Goal: Information Seeking & Learning: Learn about a topic

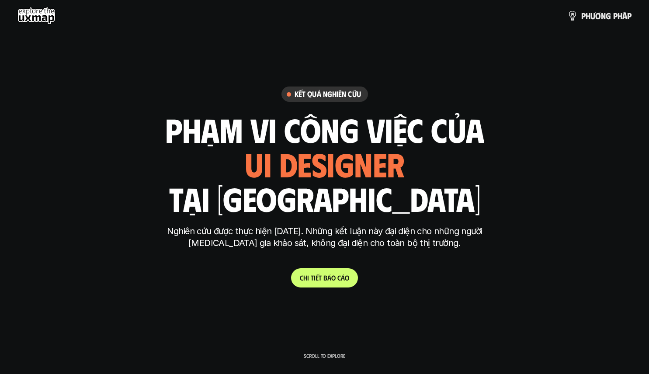
click at [345, 282] on link "C h i t i ế t b á o c á o" at bounding box center [324, 277] width 67 height 19
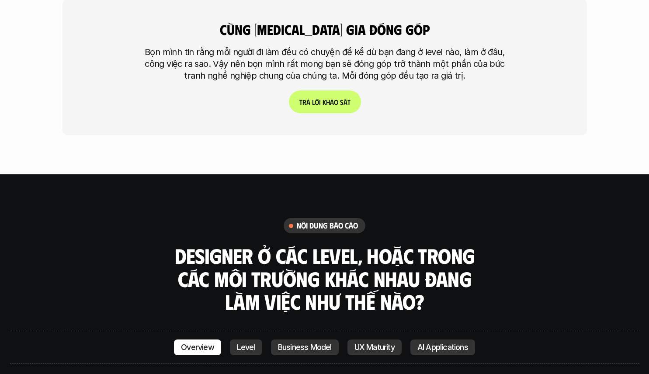
scroll to position [2361, 0]
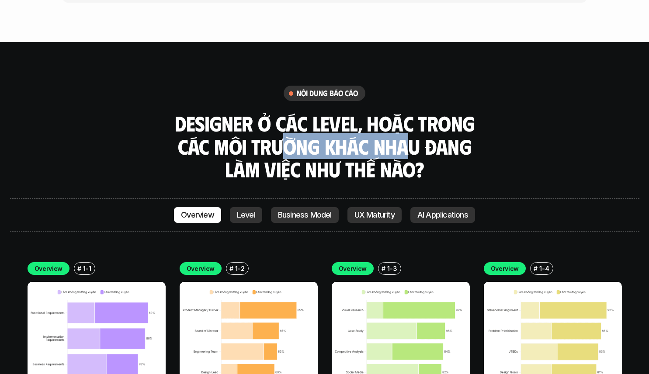
drag, startPoint x: 293, startPoint y: 113, endPoint x: 420, endPoint y: 122, distance: 127.1
click at [410, 113] on h3 "Designer ở các level, hoặc trong các môi trường khác nhau đang làm việc như thế…" at bounding box center [325, 146] width 306 height 69
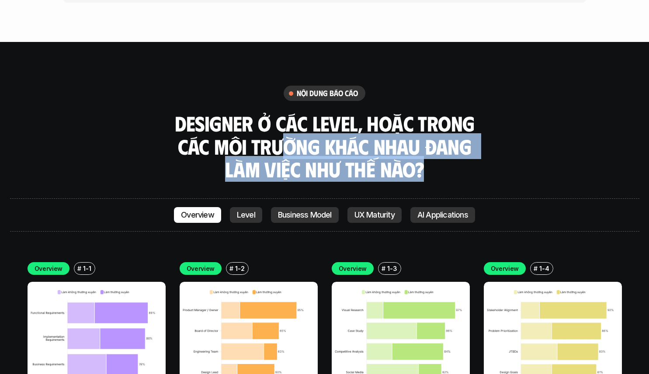
drag, startPoint x: 407, startPoint y: 124, endPoint x: 254, endPoint y: 111, distance: 153.5
click at [278, 114] on h3 "Designer ở các level, hoặc trong các môi trường khác nhau đang làm việc như thế…" at bounding box center [325, 146] width 306 height 69
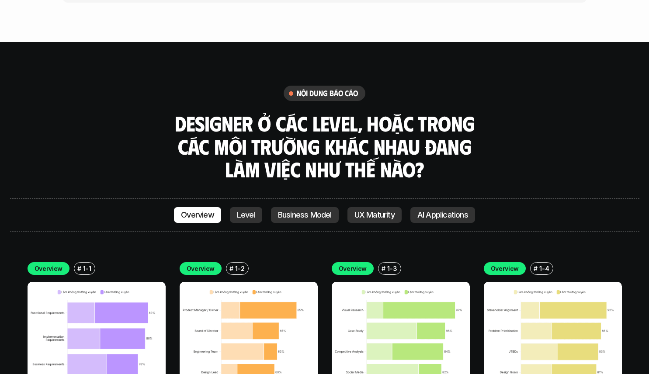
click at [247, 112] on h3 "Designer ở các level, hoặc trong các môi trường khác nhau đang làm việc như thế…" at bounding box center [325, 146] width 306 height 69
drag, startPoint x: 229, startPoint y: 111, endPoint x: 312, endPoint y: 108, distance: 84.0
click at [312, 112] on h3 "Designer ở các level, hoặc trong các môi trường khác nhau đang làm việc như thế…" at bounding box center [325, 146] width 306 height 69
click at [305, 133] on h3 "Designer ở các level, hoặc trong các môi trường khác nhau đang làm việc như thế…" at bounding box center [325, 146] width 306 height 69
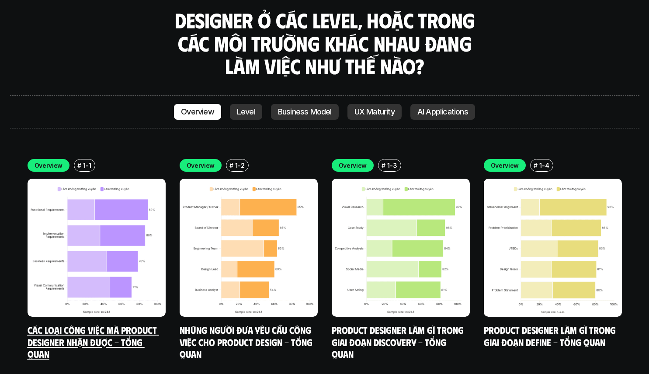
scroll to position [2509, 0]
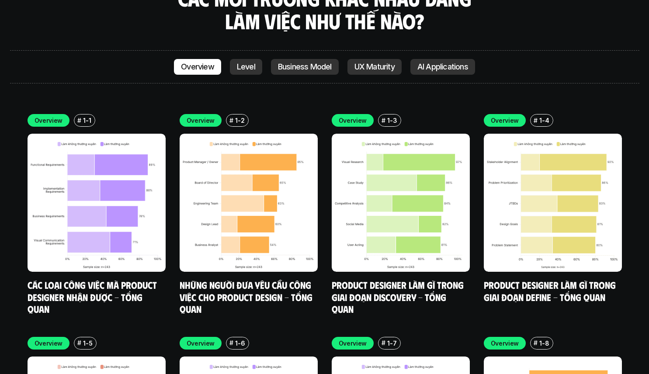
click at [122, 177] on img at bounding box center [97, 203] width 138 height 138
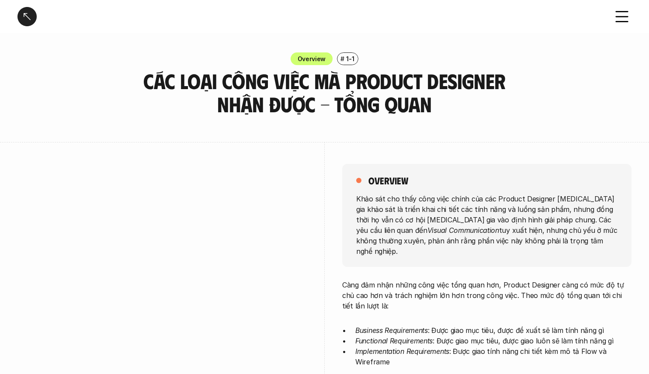
scroll to position [129, 0]
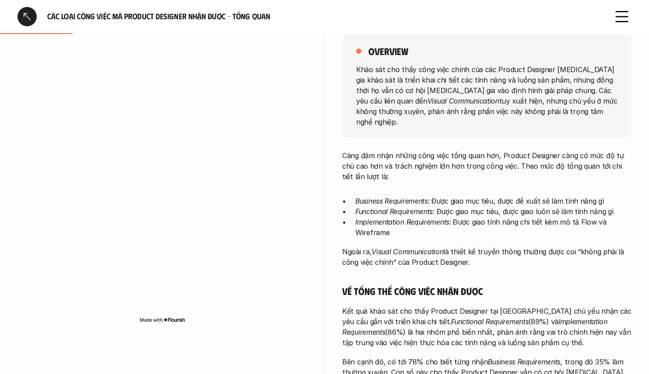
scroll to position [2361, 0]
